Goal: Transaction & Acquisition: Purchase product/service

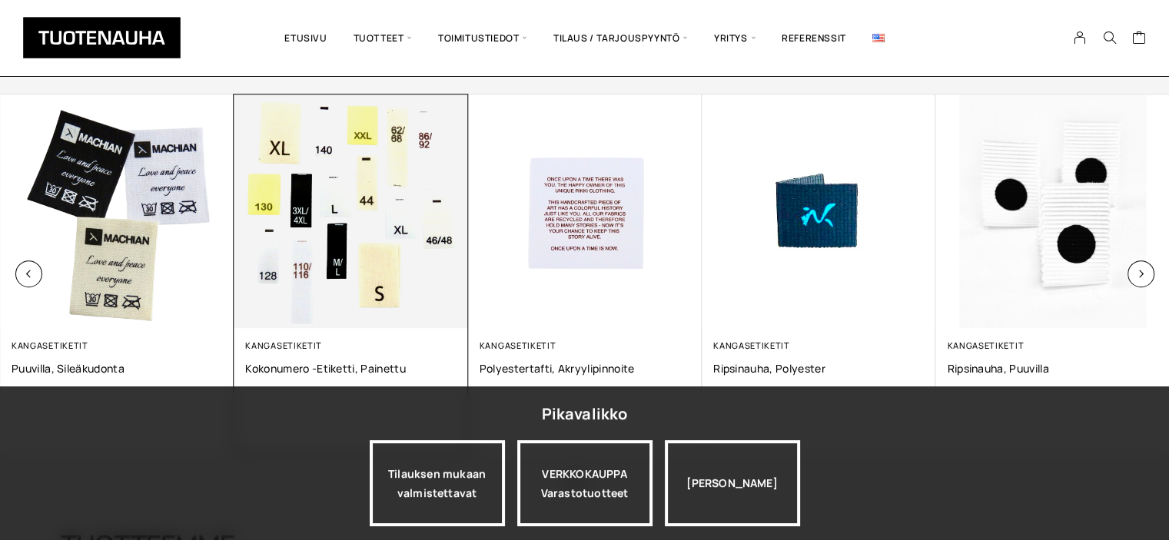
scroll to position [1069, 0]
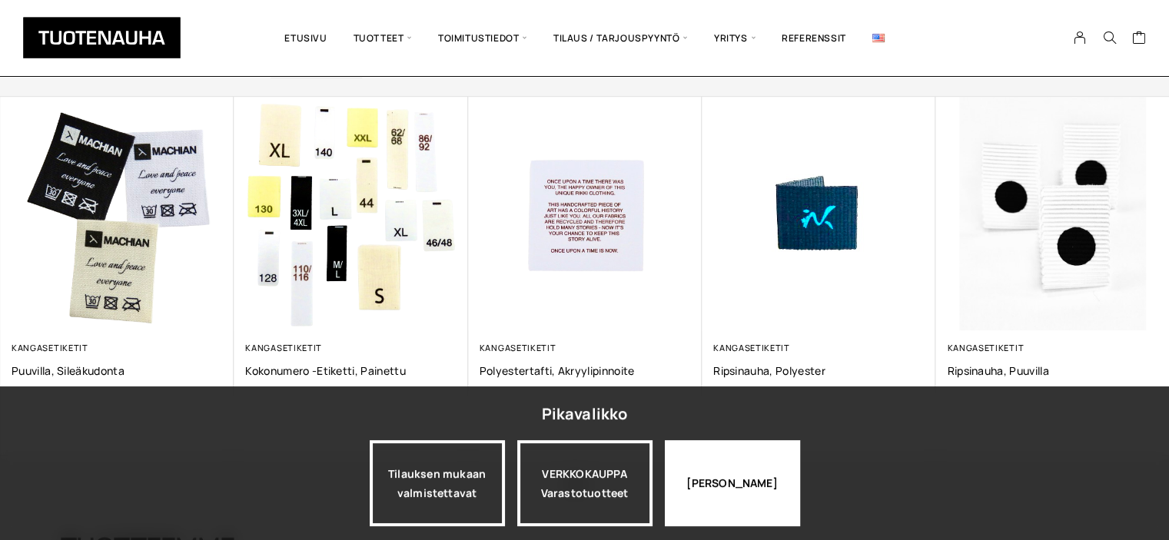
click at [737, 479] on div "[PERSON_NAME]" at bounding box center [732, 483] width 135 height 86
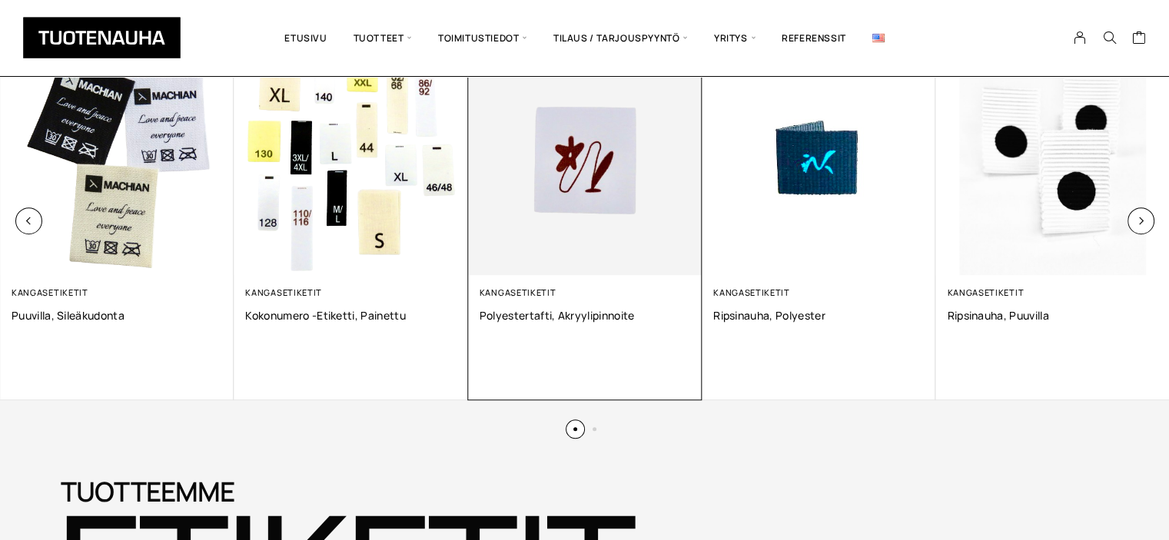
scroll to position [1112, 0]
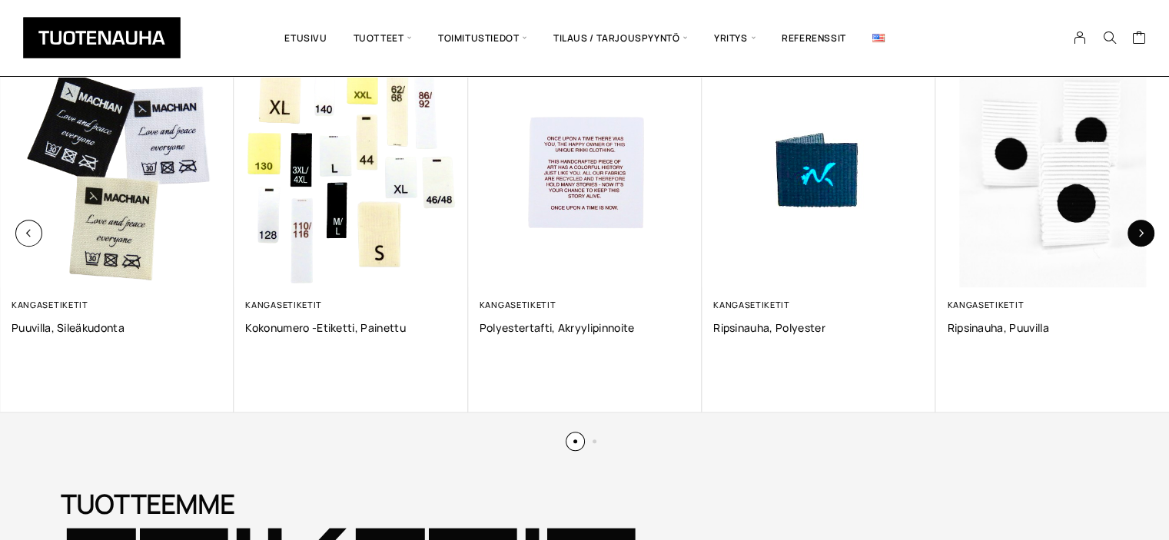
click at [1141, 230] on icon "button" at bounding box center [1140, 233] width 8 height 8
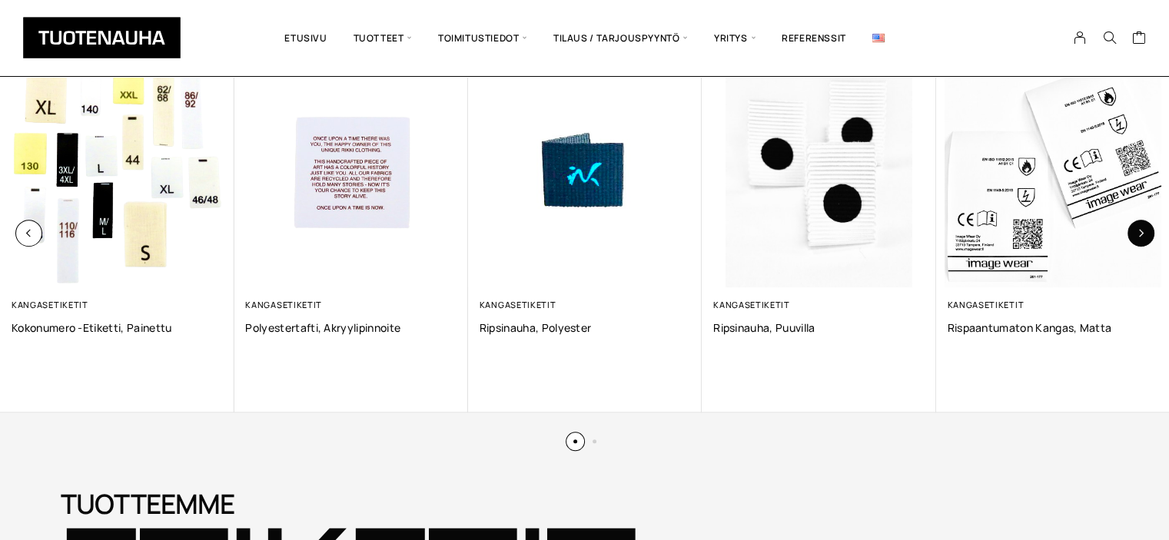
click at [1141, 230] on icon "button" at bounding box center [1140, 233] width 8 height 8
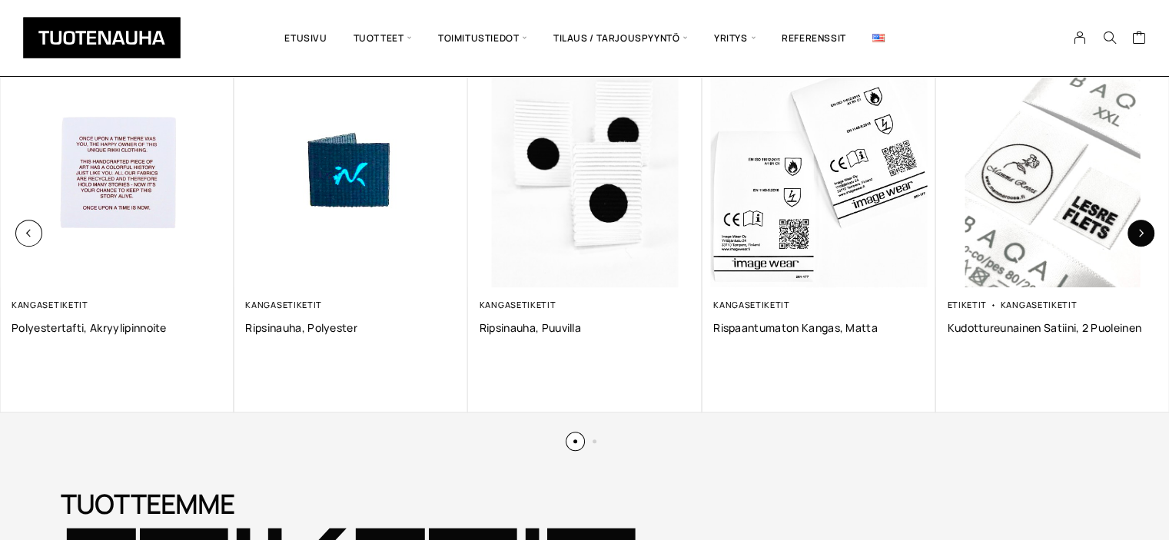
click at [1141, 230] on icon "button" at bounding box center [1140, 233] width 8 height 8
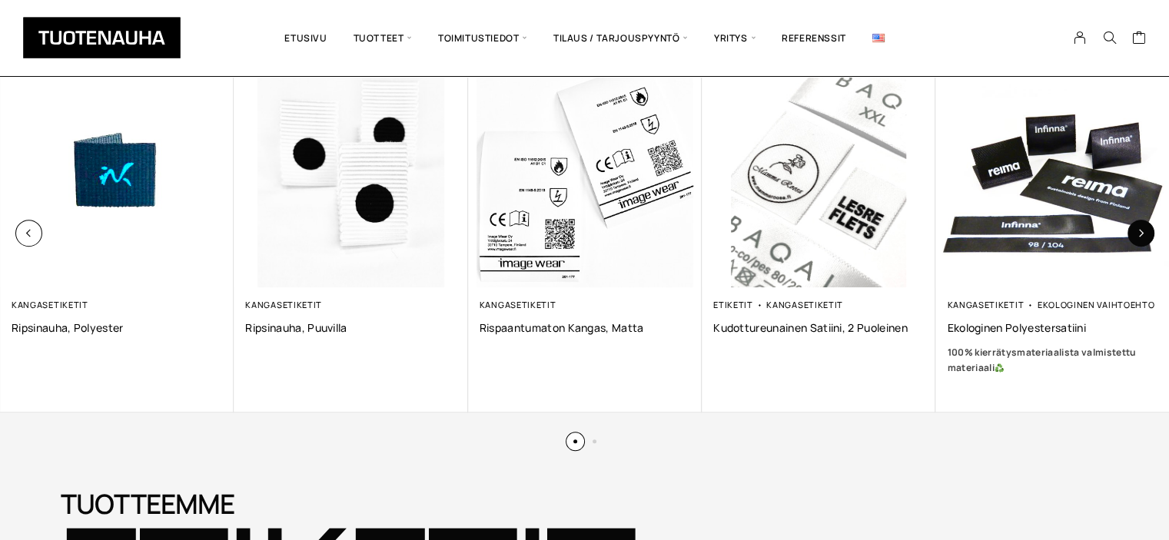
click at [1142, 229] on icon "button" at bounding box center [1140, 233] width 8 height 8
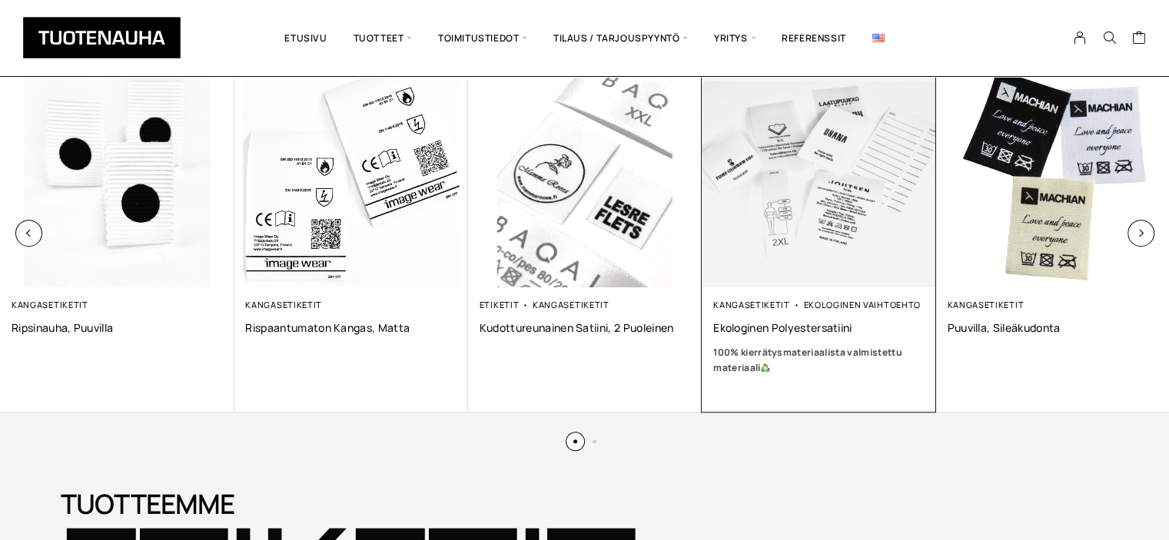
click at [785, 245] on img at bounding box center [818, 171] width 246 height 246
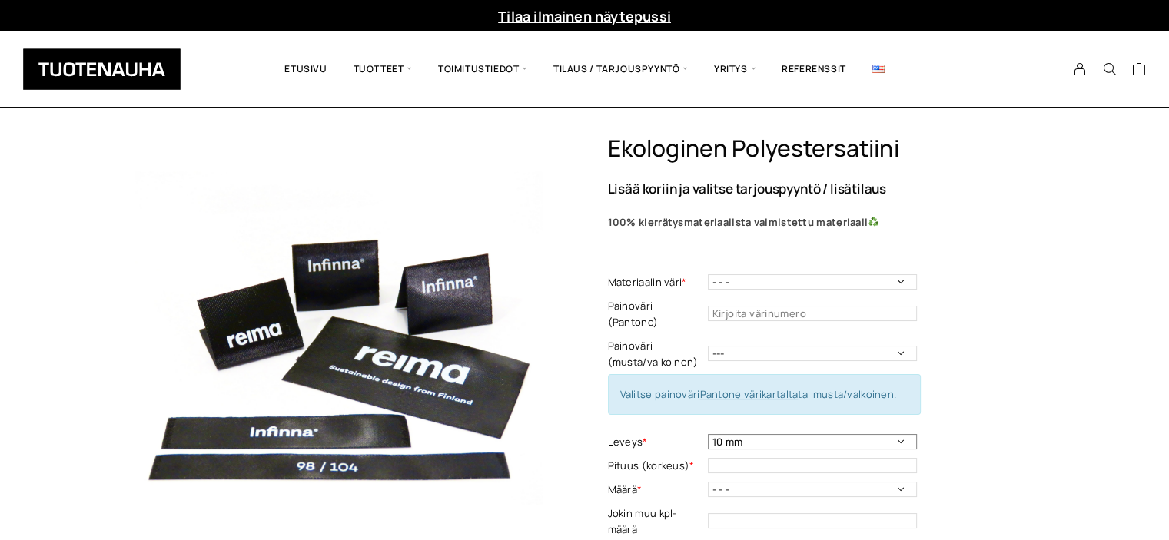
click at [903, 434] on select "10 mm 15 mm 20 mm 25 mm 30 mm 35 mm 40 mm 45 mm 50 mm 55 mm 60 mm 65 mm 70 mm" at bounding box center [812, 441] width 209 height 15
